Goal: Find specific page/section: Find specific page/section

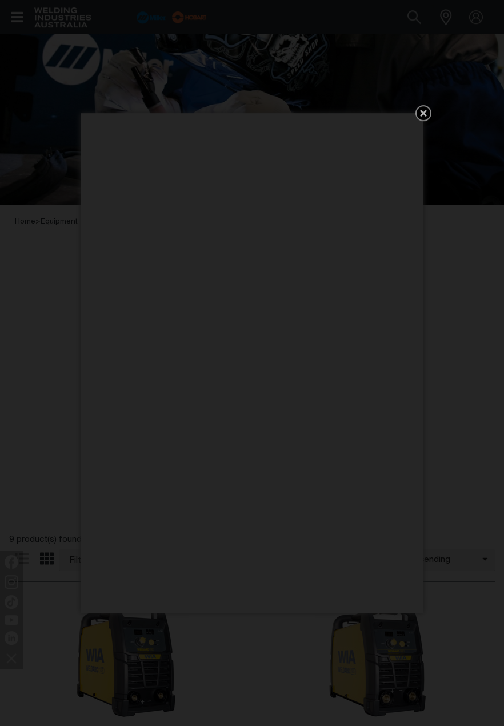
scroll to position [59, 0]
click at [427, 117] on icon "Get 5 WIA Welding Guides Free!" at bounding box center [423, 113] width 7 height 7
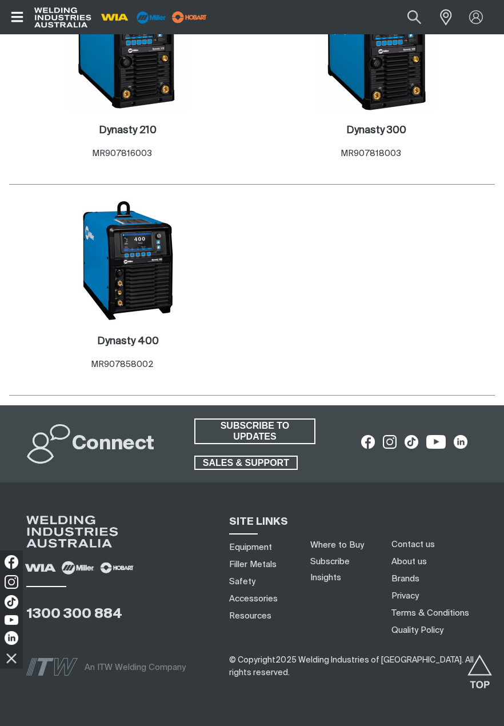
scroll to position [1304, 0]
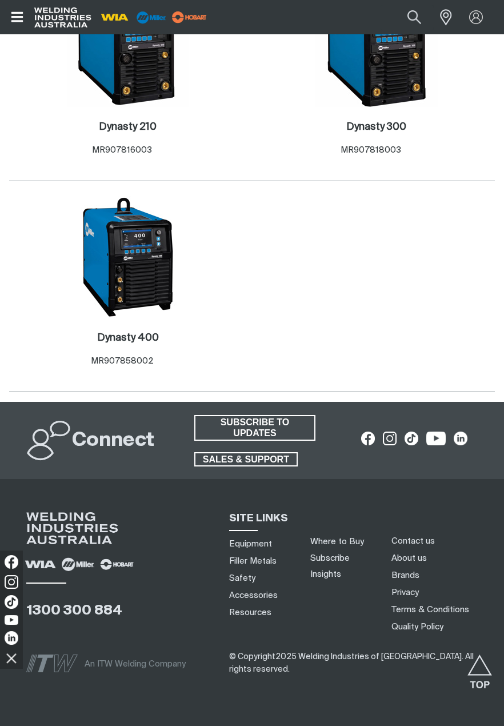
click at [339, 540] on link "Where to Buy" at bounding box center [338, 542] width 54 height 9
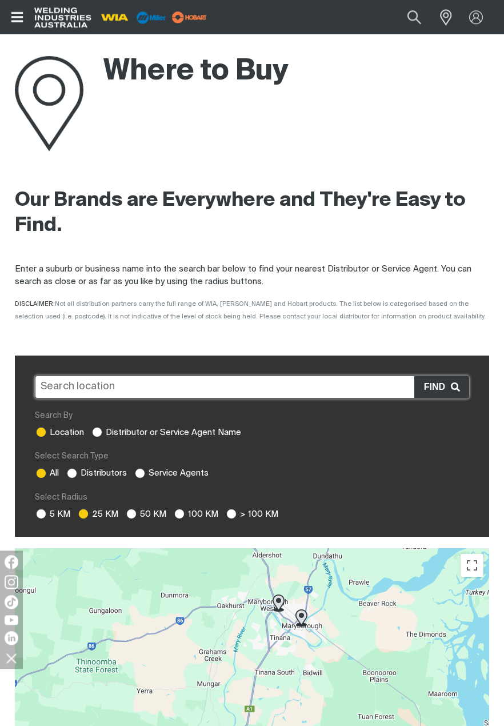
scroll to position [18, 0]
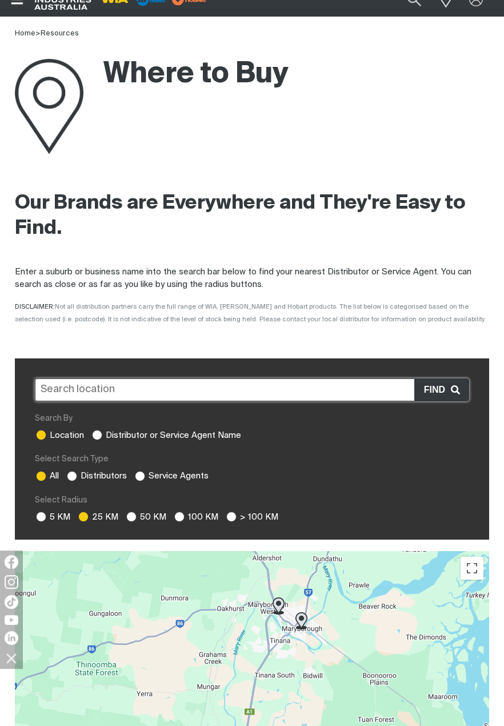
click at [87, 389] on input "text" at bounding box center [252, 390] width 435 height 23
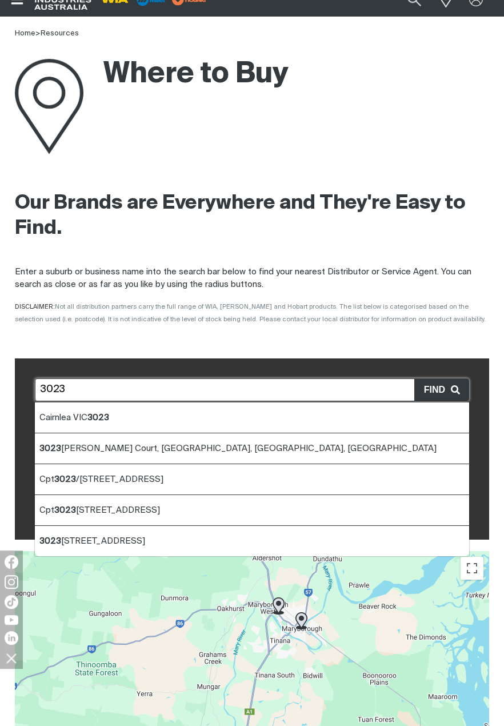
click at [69, 416] on span "Cairnlea VIC 3023" at bounding box center [74, 417] width 70 height 9
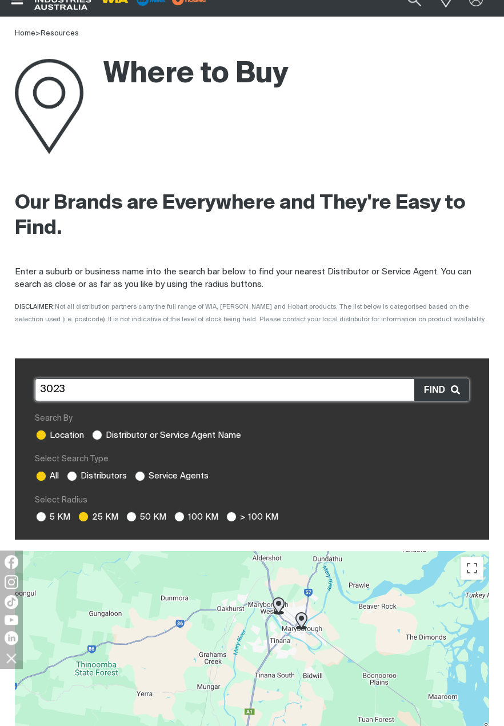
type input "Cairnlea VIC 3023"
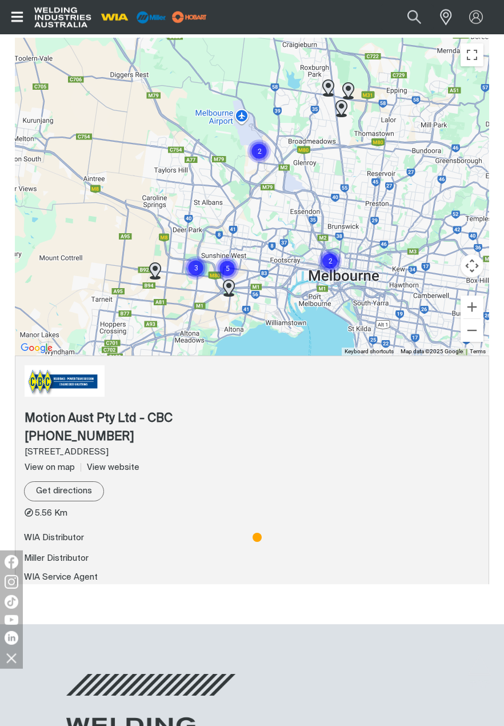
scroll to position [532, 0]
click at [122, 467] on link "View website" at bounding box center [110, 467] width 59 height 9
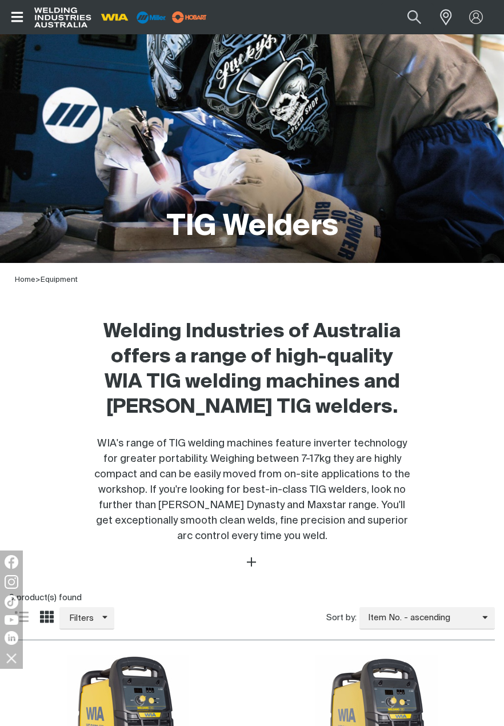
scroll to position [452, 0]
